Goal: Information Seeking & Learning: Learn about a topic

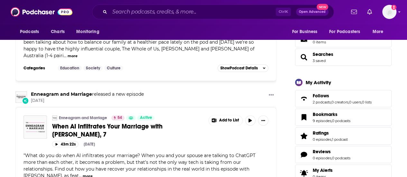
scroll to position [45, 0]
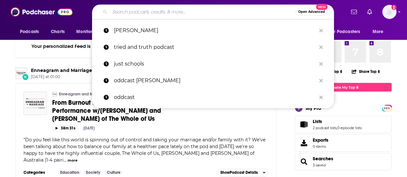
click at [158, 13] on input "Search podcasts, credits, & more..." at bounding box center [203, 12] width 186 height 10
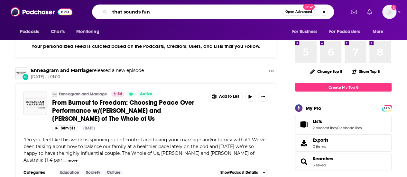
type input "that sounds fun"
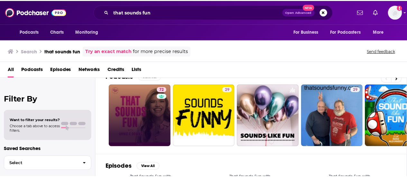
scroll to position [12, 0]
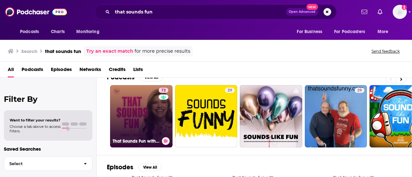
click at [147, 126] on link "72 That Sounds Fun with [PERSON_NAME]" at bounding box center [141, 116] width 62 height 62
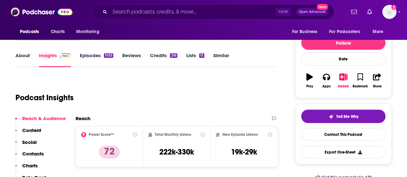
scroll to position [70, 0]
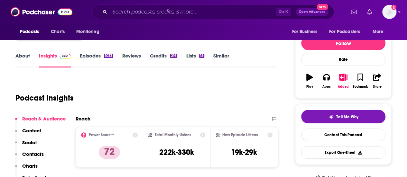
click at [210, 84] on div "Podcast Insights" at bounding box center [143, 94] width 256 height 33
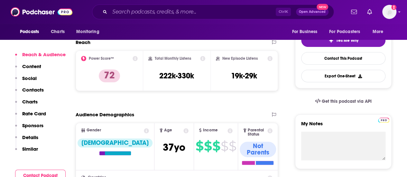
scroll to position [159, 0]
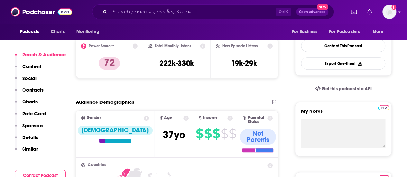
click at [44, 112] on p "Rate Card" at bounding box center [34, 114] width 24 height 6
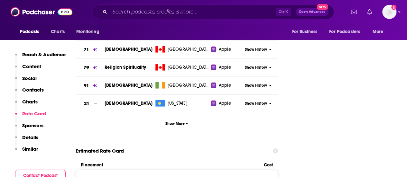
scroll to position [883, 0]
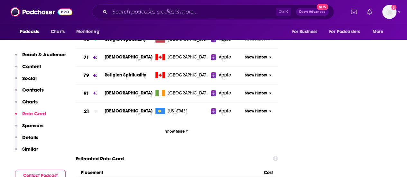
click at [34, 139] on p "Details" at bounding box center [30, 138] width 16 height 6
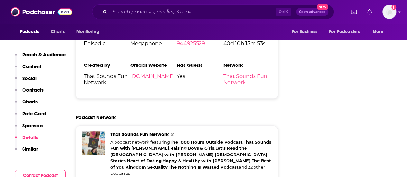
scroll to position [1423, 0]
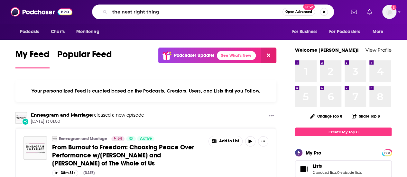
type input "the next right thing"
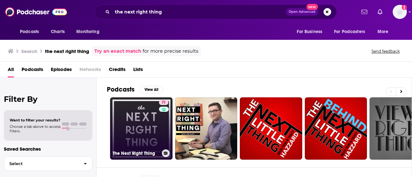
click at [146, 117] on link "71 The Next Right Thing" at bounding box center [141, 129] width 62 height 62
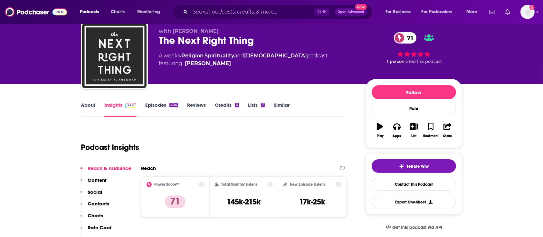
scroll to position [18, 0]
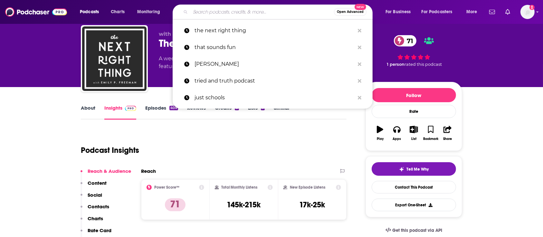
click at [245, 13] on input "Search podcasts, credits, & more..." at bounding box center [262, 12] width 144 height 10
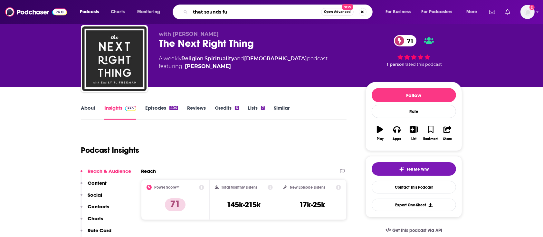
type input "that sounds fun"
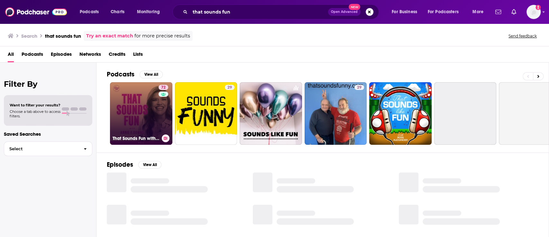
click at [147, 119] on link "72 That Sounds Fun with [PERSON_NAME]" at bounding box center [141, 113] width 62 height 62
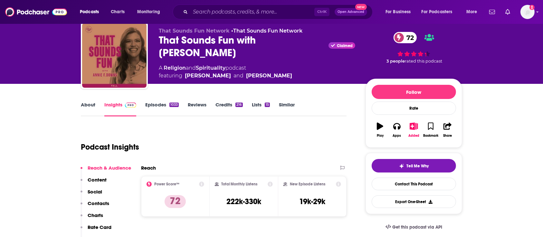
scroll to position [12, 0]
